Goal: Find specific page/section: Find specific page/section

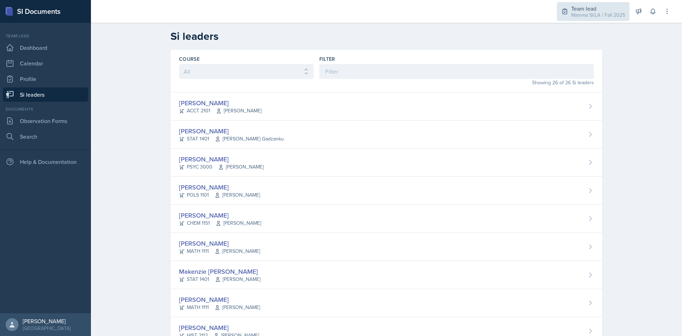
click at [578, 11] on div "Mamma SI/LA / Fall 2025" at bounding box center [598, 14] width 54 height 7
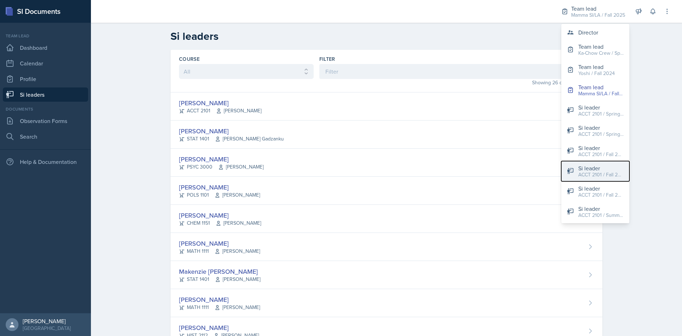
click at [607, 170] on div "Si leader" at bounding box center [600, 168] width 45 height 9
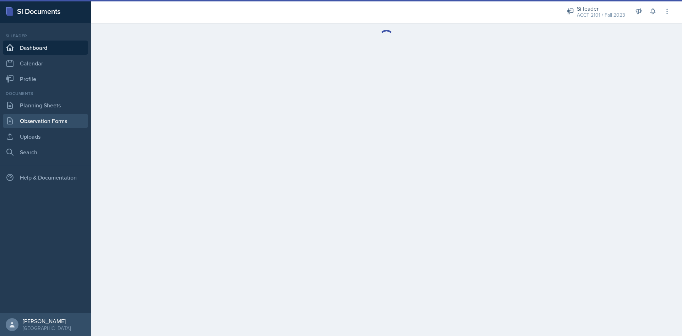
click at [35, 125] on link "Observation Forms" at bounding box center [45, 121] width 85 height 14
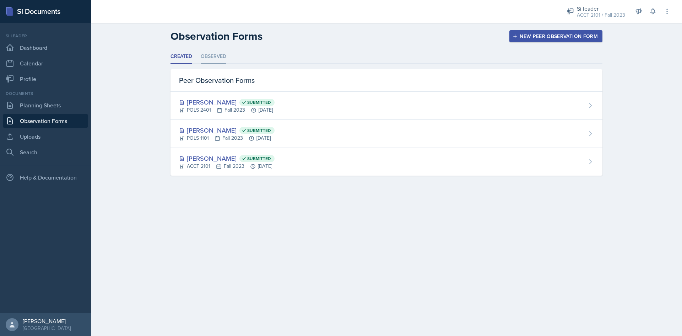
click at [206, 56] on li "Observed" at bounding box center [214, 57] width 26 height 14
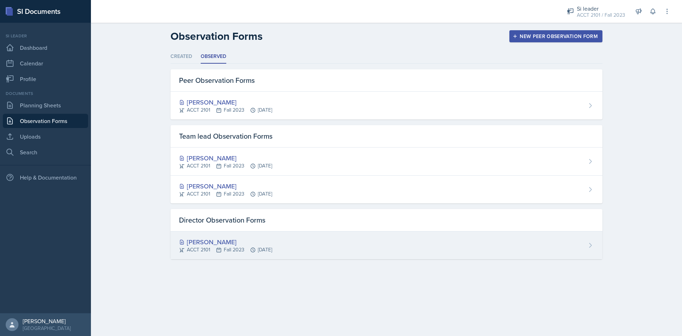
click at [272, 245] on div "[PERSON_NAME]" at bounding box center [225, 242] width 93 height 10
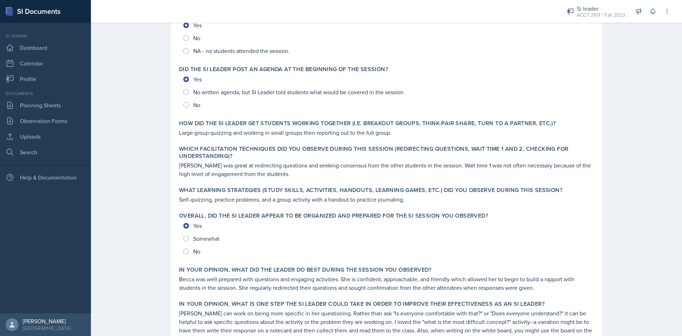
scroll to position [170, 0]
